Goal: Information Seeking & Learning: Learn about a topic

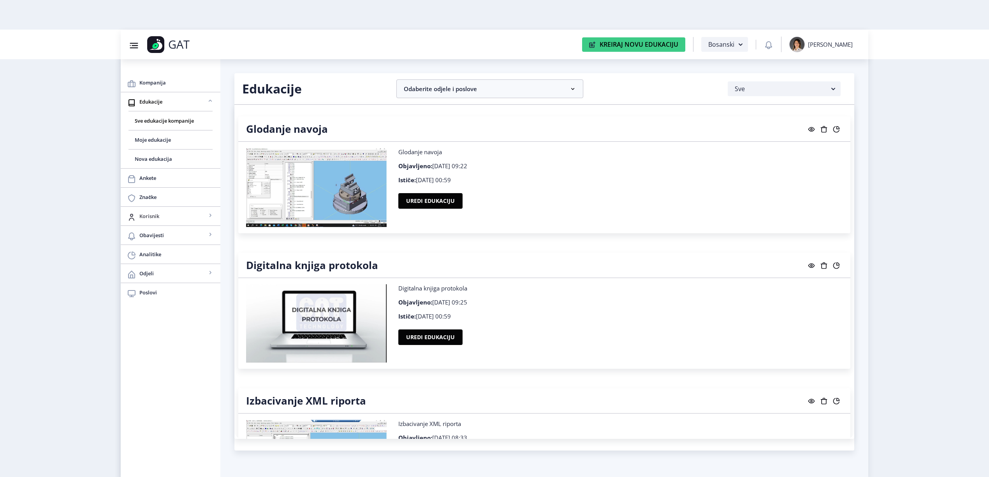
click at [150, 212] on span "Korisnik" at bounding box center [172, 215] width 67 height 9
click at [147, 231] on span "Svi korisnici" at bounding box center [171, 234] width 72 height 9
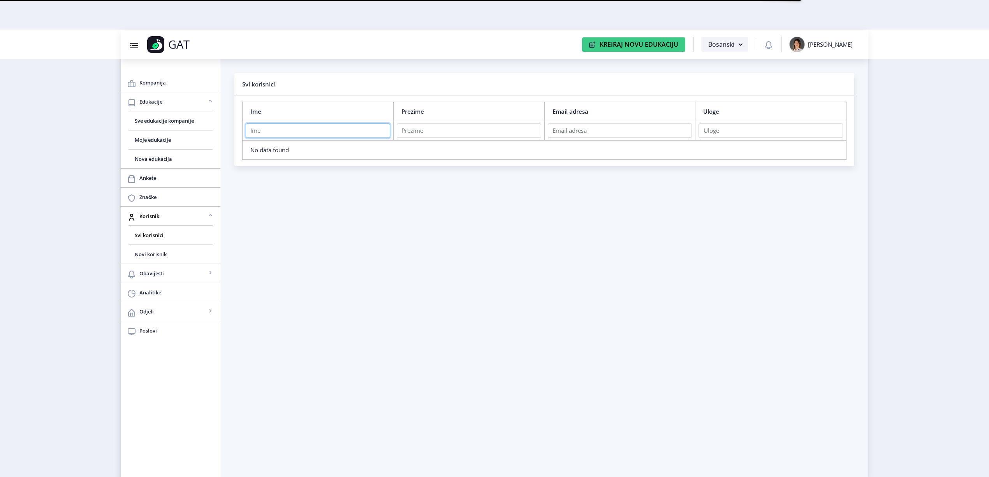
click at [298, 125] on input "text" at bounding box center [318, 130] width 144 height 14
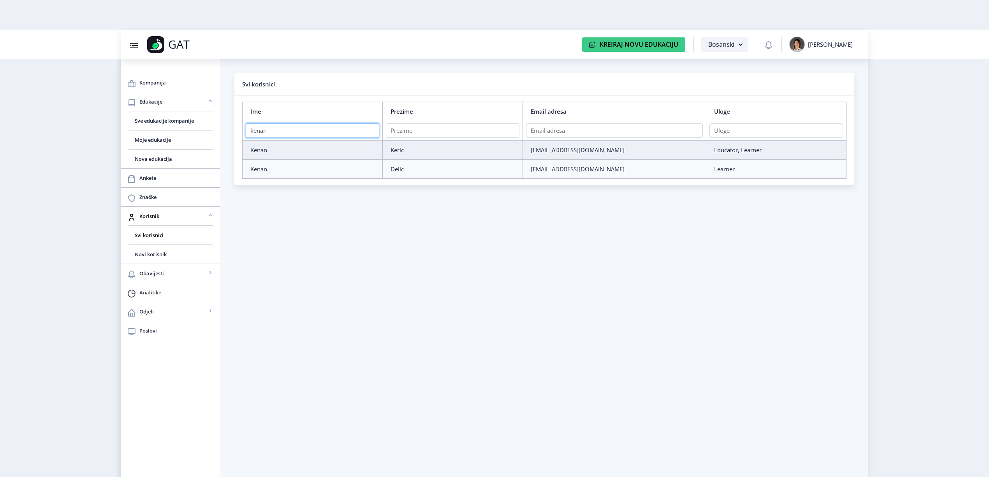
type input "kenan"
click at [149, 294] on span "Analitike" at bounding box center [176, 292] width 75 height 9
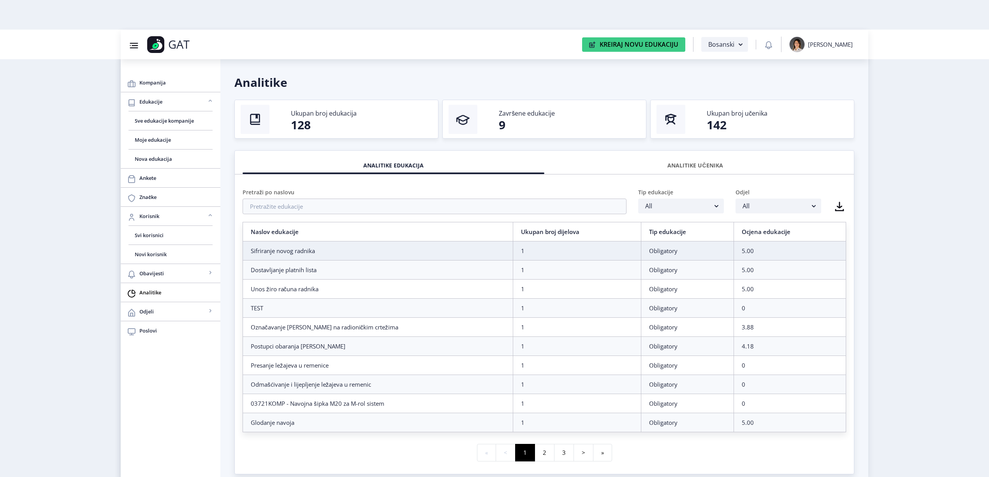
click at [526, 162] on div "ANALITIKE UČENIKA" at bounding box center [695, 165] width 290 height 17
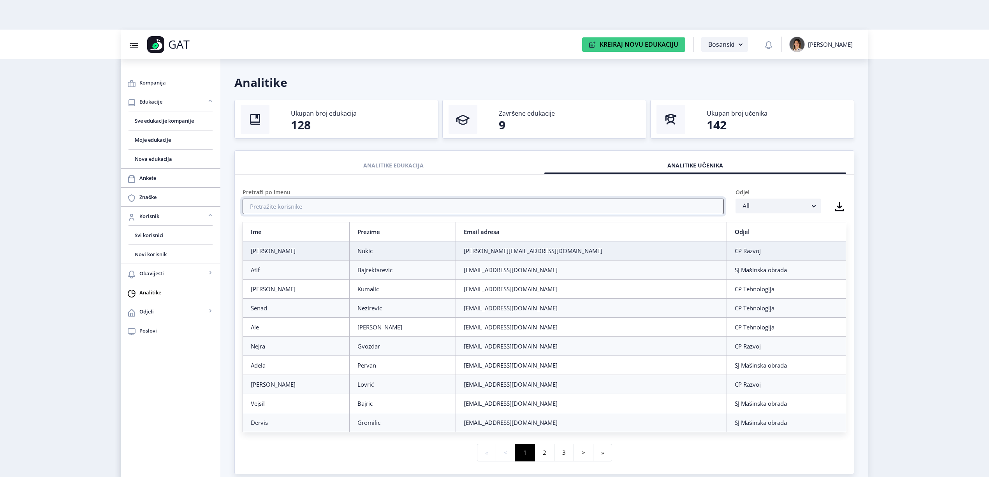
click at [351, 213] on input "text" at bounding box center [483, 207] width 481 height 16
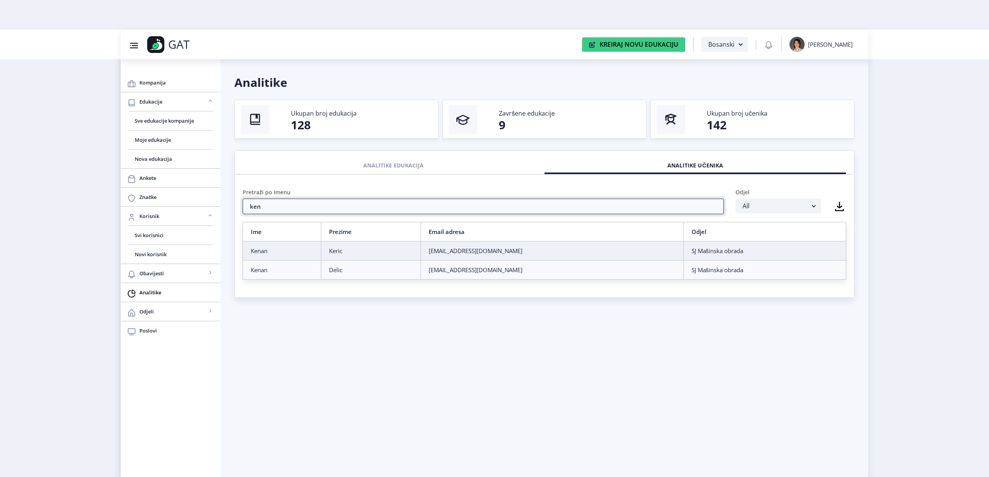
type input "ken"
click at [277, 254] on div "Kenan" at bounding box center [282, 251] width 62 height 8
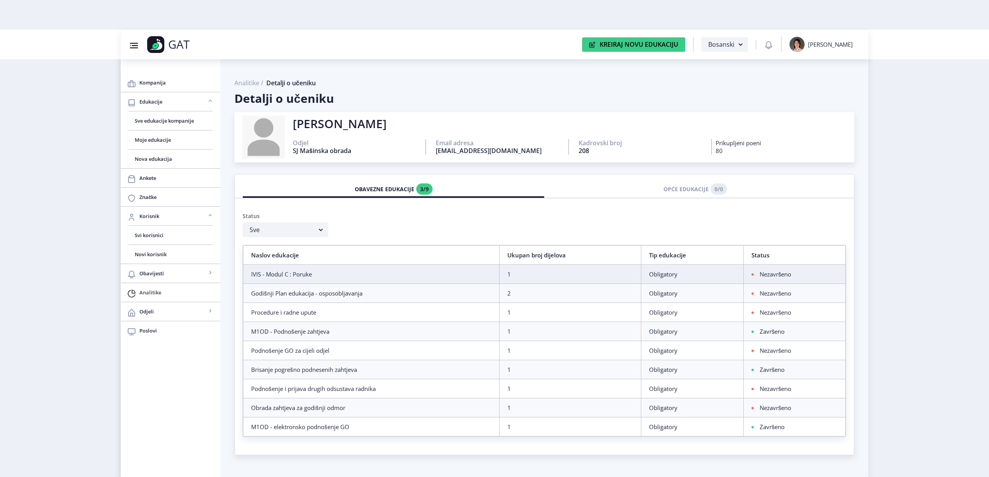
click at [167, 297] on span "Analitike" at bounding box center [176, 292] width 75 height 9
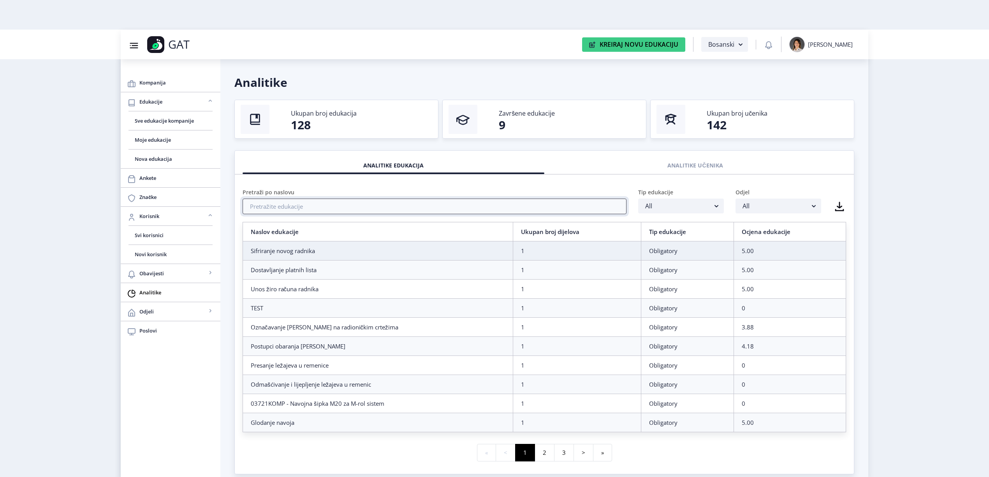
click at [324, 208] on input "text" at bounding box center [435, 207] width 384 height 16
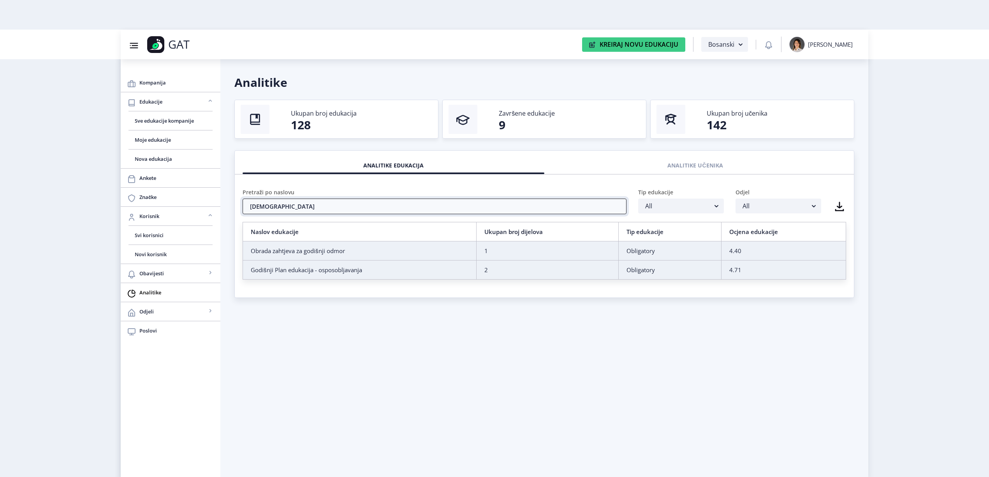
type input "[DEMOGRAPHIC_DATA]"
click at [365, 275] on td "Godišnji Plan edukacija - osposobljavanja" at bounding box center [360, 269] width 234 height 19
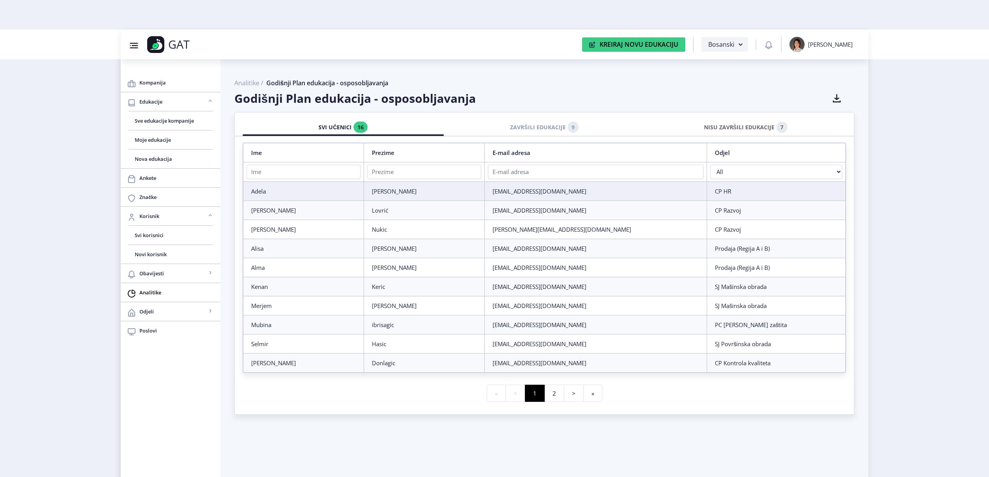
click at [526, 128] on div "NISU ZAVRŠILI EDUKACIJE 7" at bounding box center [746, 127] width 190 height 17
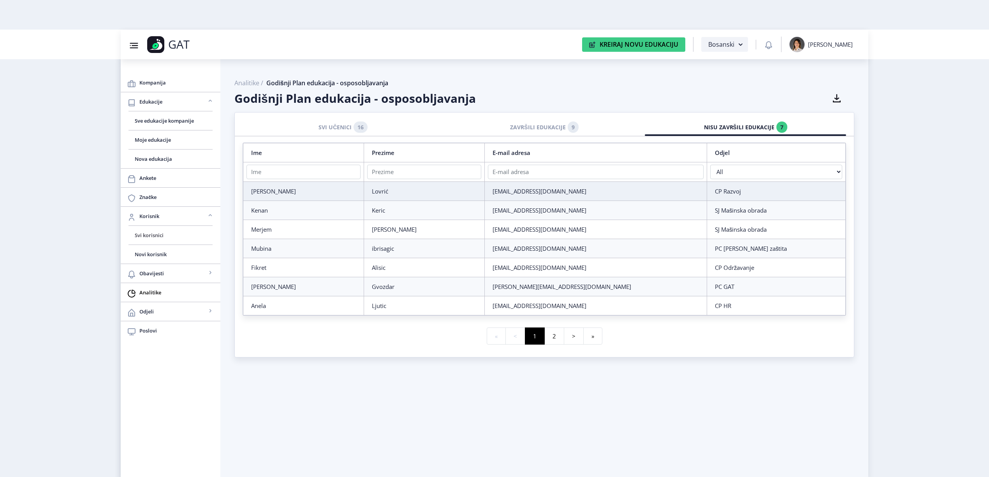
click at [141, 232] on span "Svi korisnici" at bounding box center [171, 234] width 72 height 9
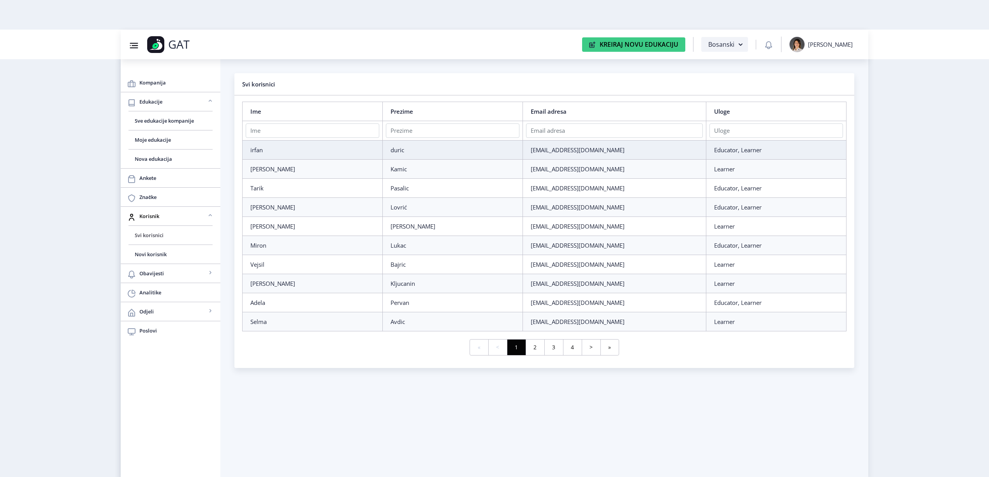
click at [144, 234] on span "Svi korisnici" at bounding box center [171, 234] width 72 height 9
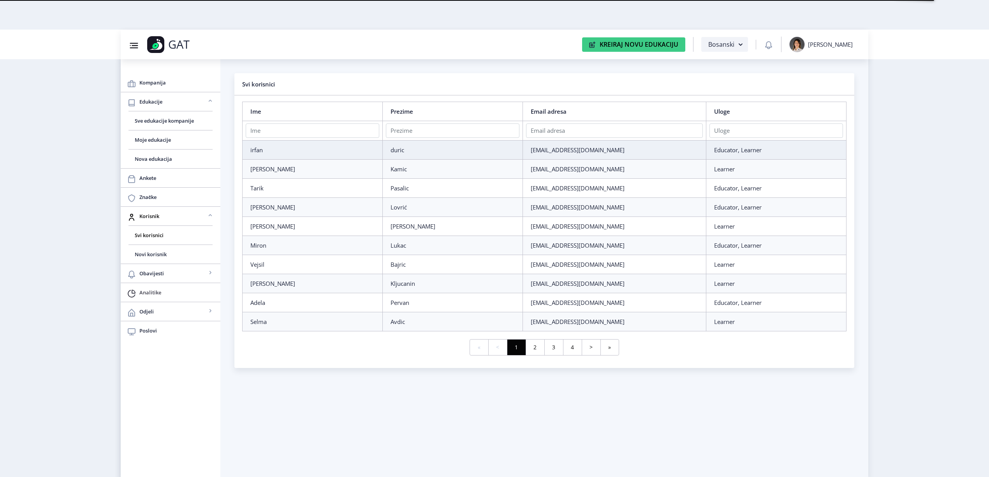
click at [157, 295] on span "Analitike" at bounding box center [176, 292] width 75 height 9
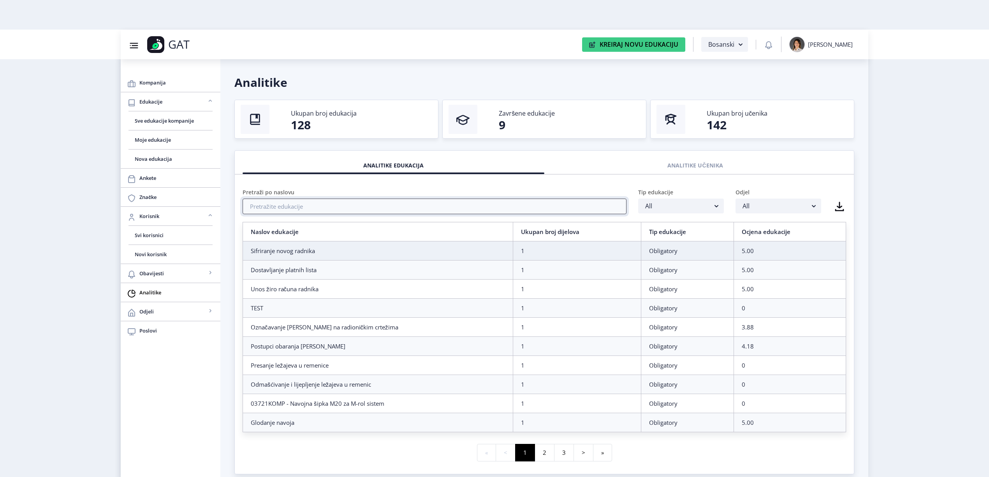
click at [526, 208] on input "text" at bounding box center [435, 207] width 384 height 16
click at [526, 167] on div "ANALITIKE UČENIKA" at bounding box center [695, 165] width 290 height 17
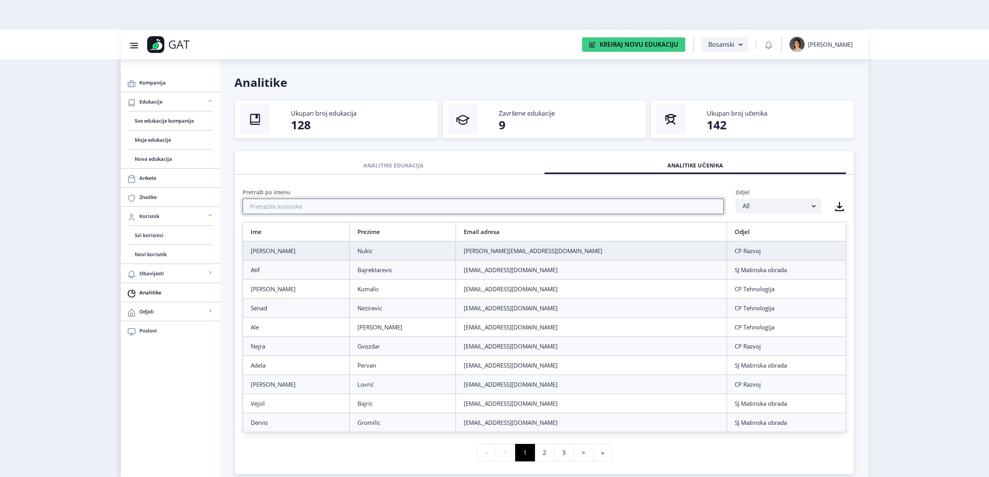
click at [508, 206] on input "text" at bounding box center [483, 207] width 481 height 16
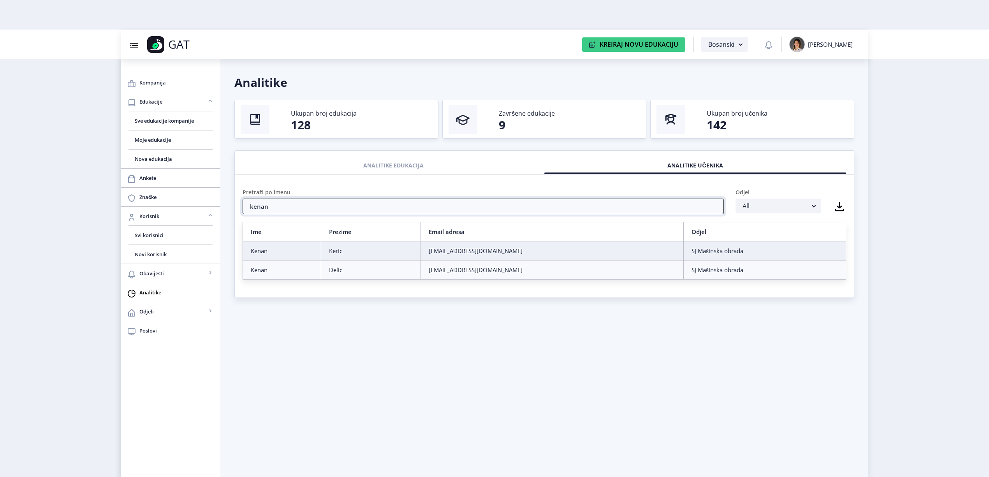
type input "kenan"
click at [387, 256] on td "Keric" at bounding box center [371, 250] width 100 height 19
